Goal: Navigation & Orientation: Find specific page/section

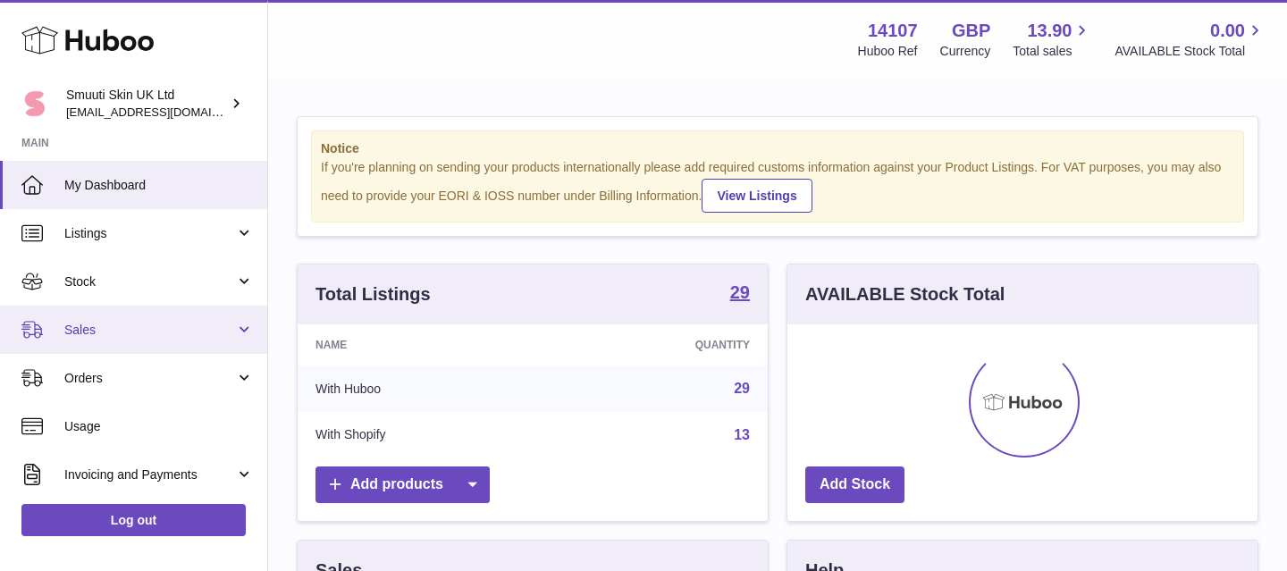
scroll to position [279, 470]
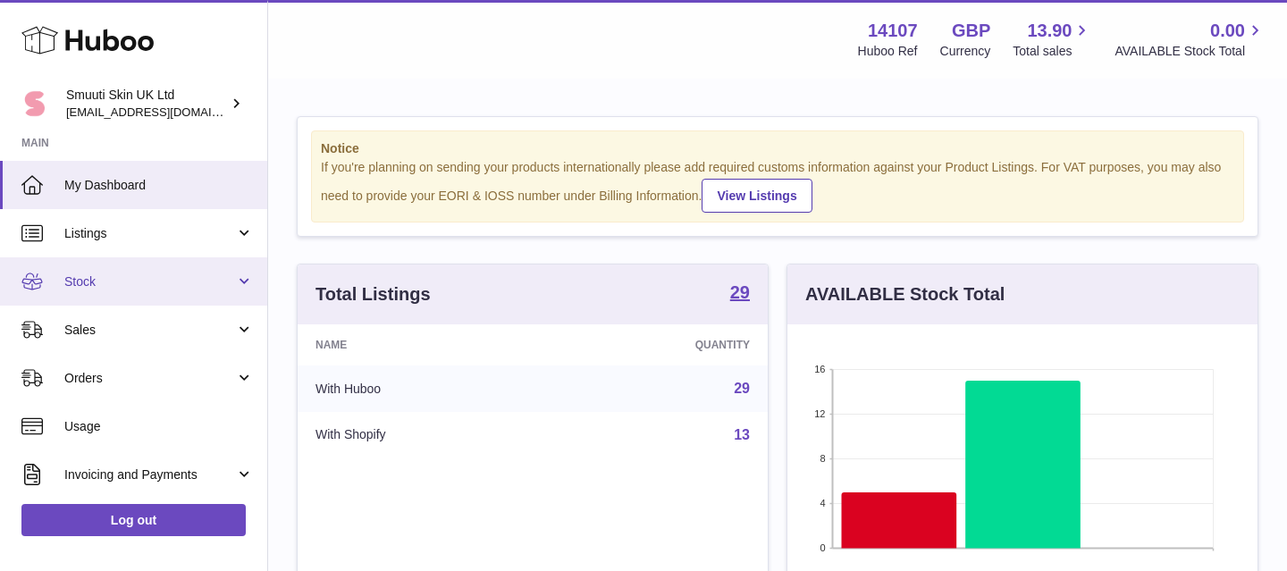
click at [240, 288] on link "Stock" at bounding box center [133, 281] width 267 height 48
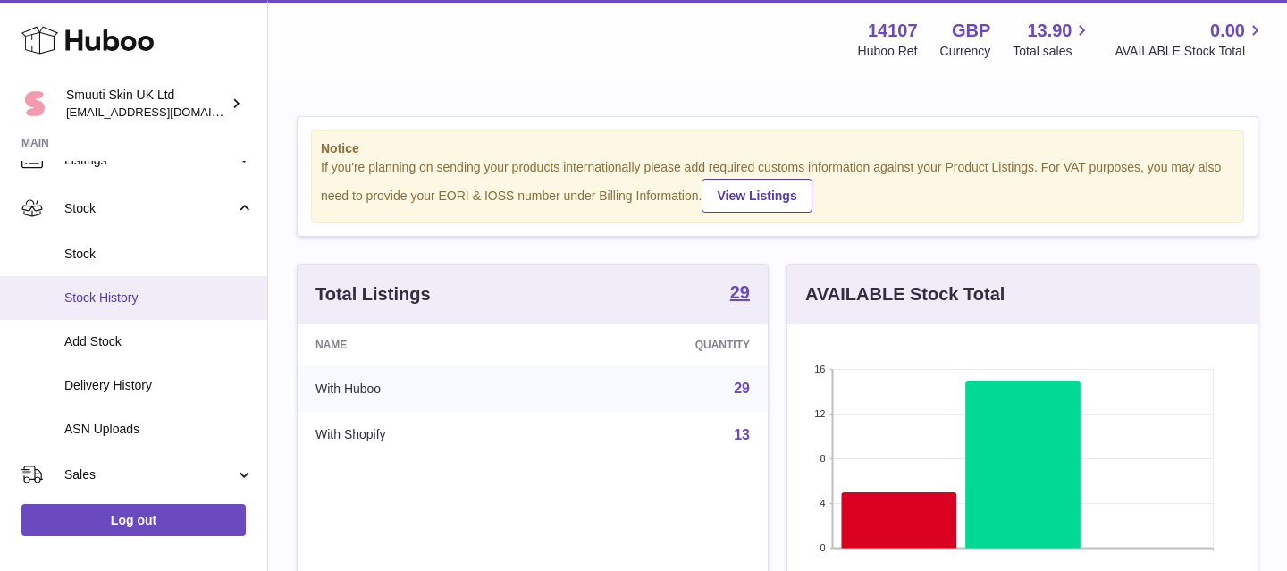
scroll to position [82, 0]
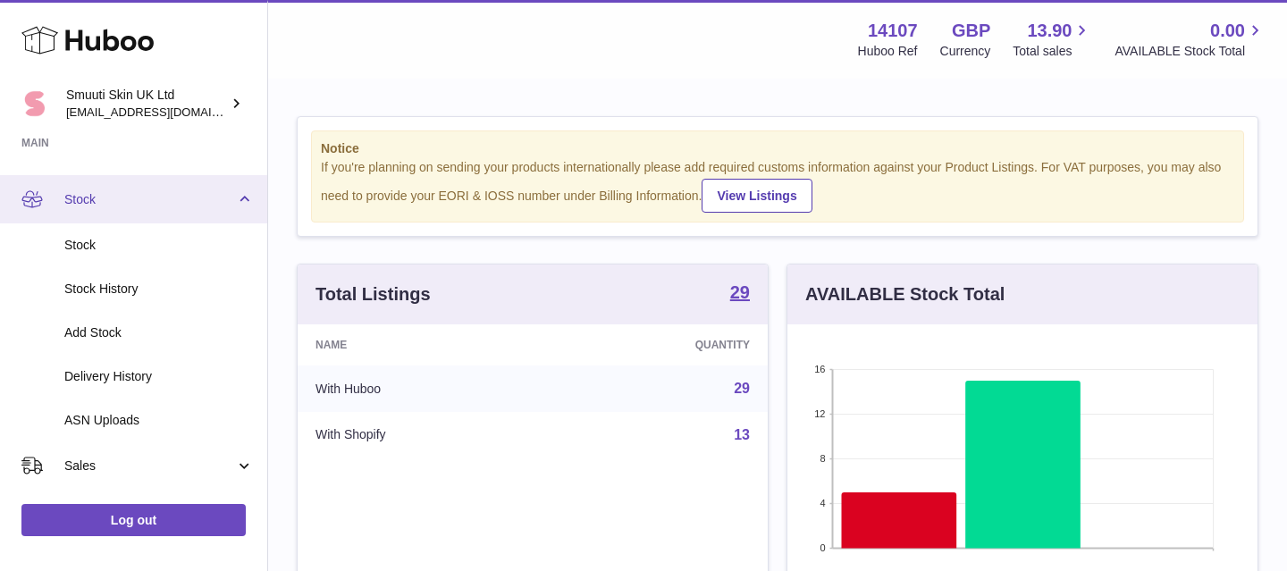
click at [236, 200] on link "Stock" at bounding box center [133, 199] width 267 height 48
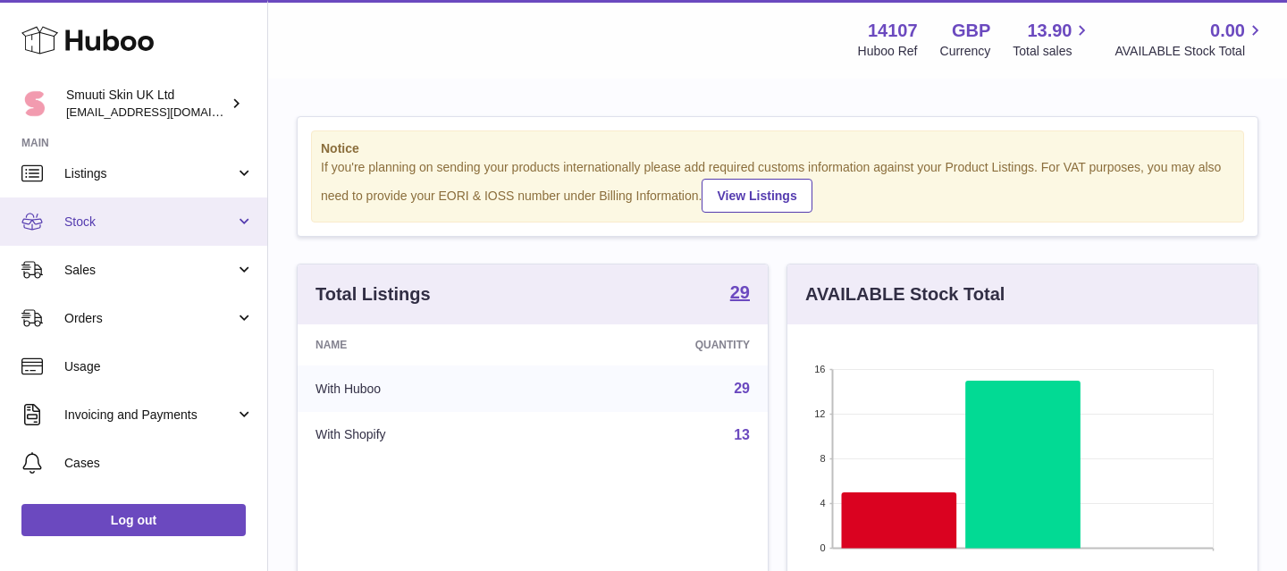
scroll to position [55, 0]
click at [242, 215] on link "Stock" at bounding box center [133, 226] width 267 height 48
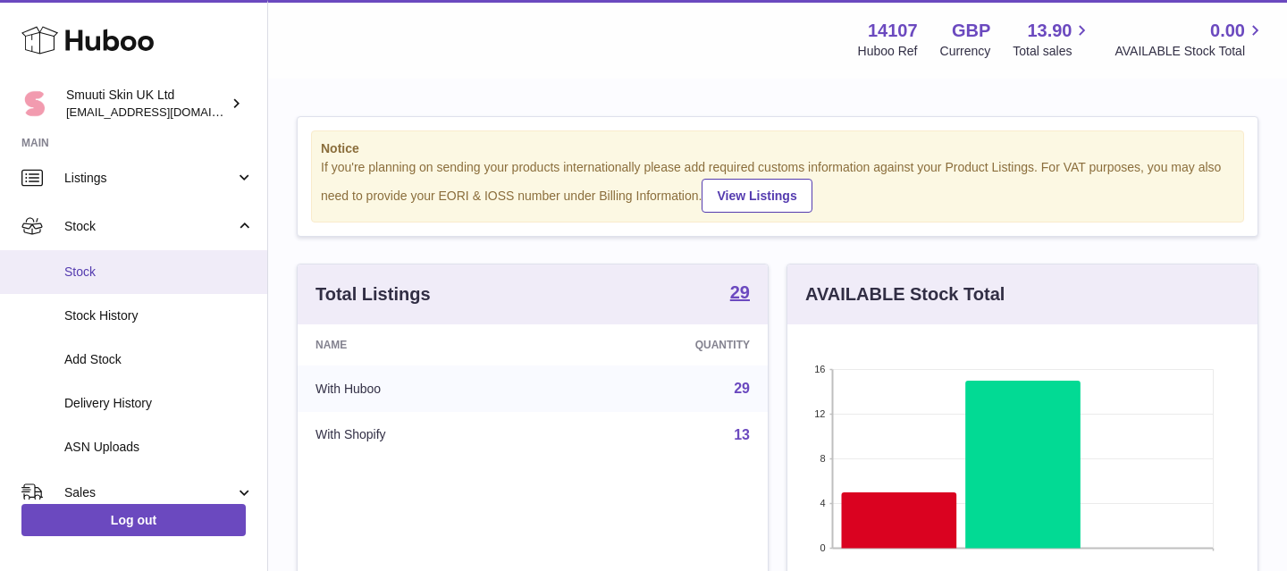
click at [79, 270] on span "Stock" at bounding box center [159, 272] width 190 height 17
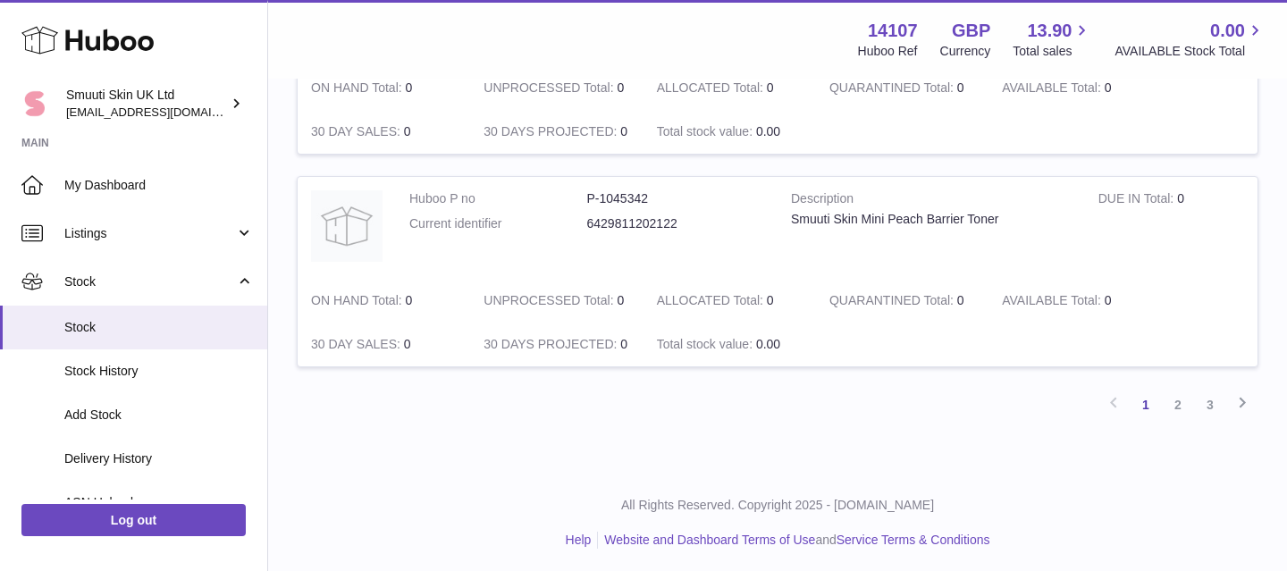
scroll to position [2138, 0]
click at [1177, 401] on link "2" at bounding box center [1178, 400] width 32 height 32
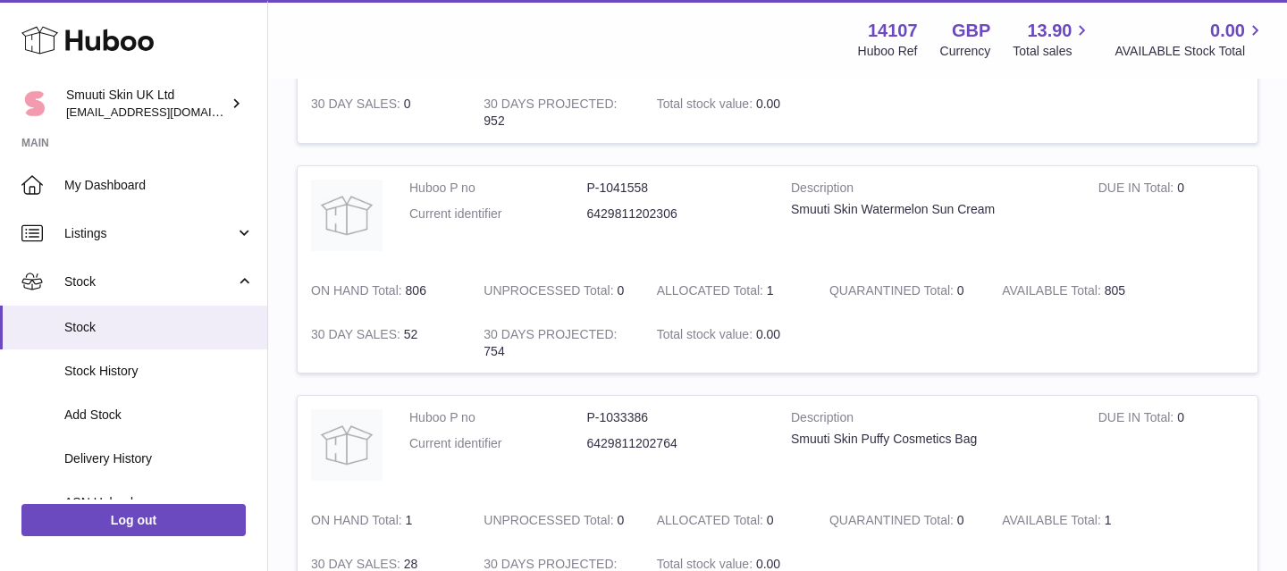
scroll to position [1453, 0]
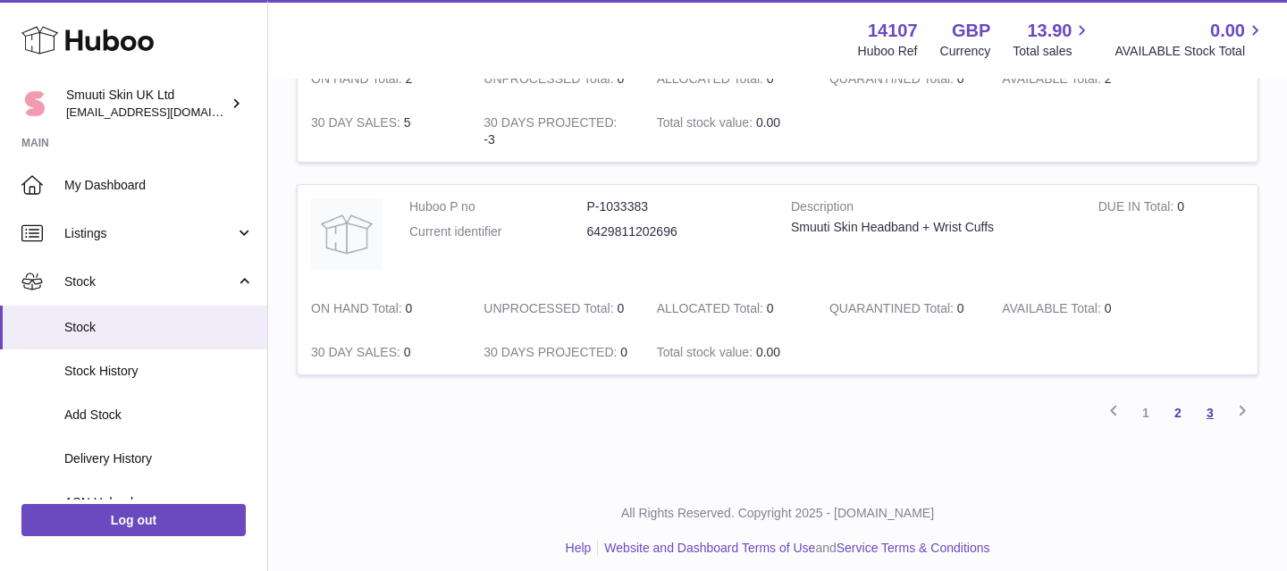
click at [1202, 414] on link "3" at bounding box center [1210, 413] width 32 height 32
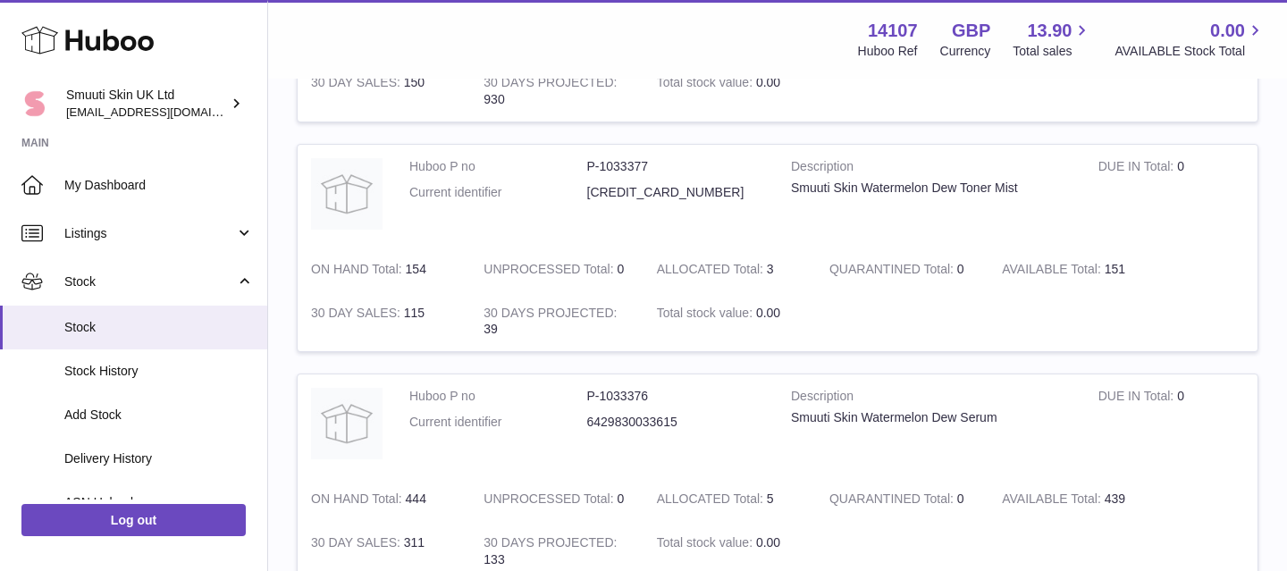
scroll to position [1325, 0]
